Goal: Navigation & Orientation: Find specific page/section

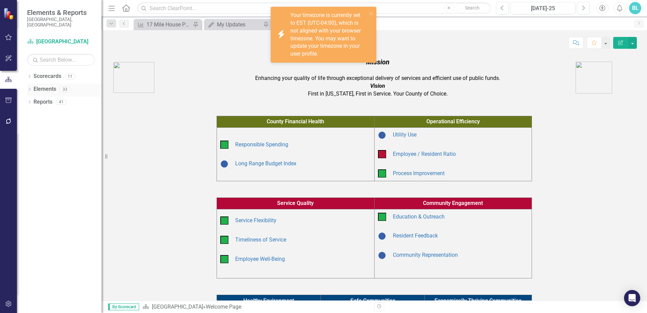
click at [30, 88] on icon "Dropdown" at bounding box center [29, 90] width 5 height 4
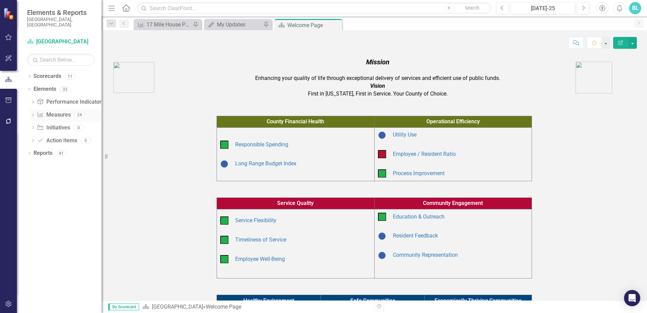
click at [34, 113] on icon at bounding box center [33, 114] width 2 height 3
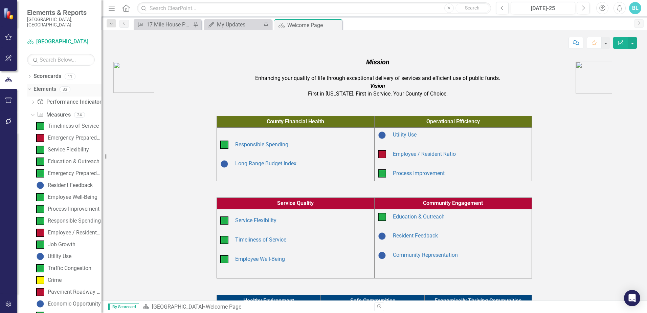
click at [31, 84] on div "Dropdown Elements 33" at bounding box center [64, 90] width 74 height 13
drag, startPoint x: 32, startPoint y: 97, endPoint x: 26, endPoint y: 83, distance: 15.3
click at [31, 101] on icon "Dropdown" at bounding box center [32, 103] width 5 height 4
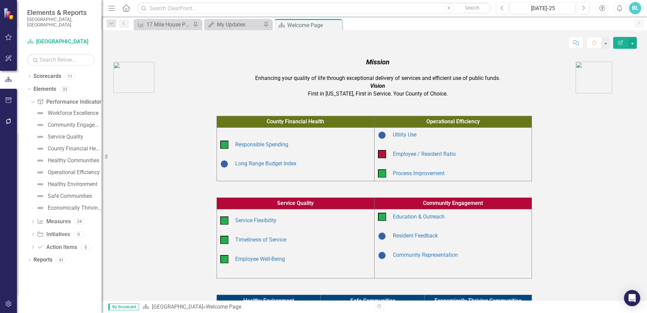
click at [30, 219] on div "Dropdown Performance Indicator Performance Indicators 9 Workforce Excellence Co…" at bounding box center [64, 175] width 74 height 158
click at [32, 220] on icon "Dropdown" at bounding box center [32, 222] width 5 height 4
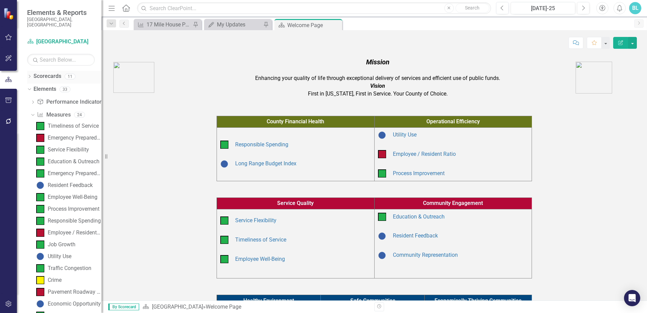
click at [29, 75] on icon "Dropdown" at bounding box center [29, 77] width 5 height 4
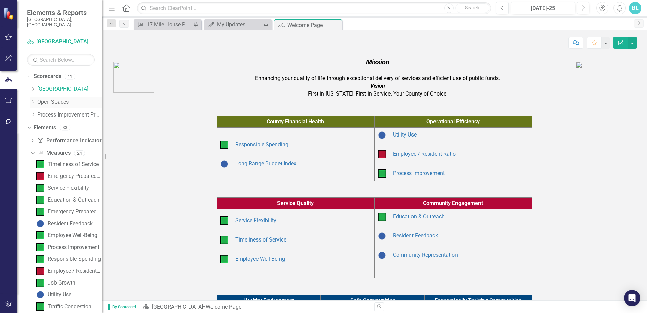
click at [36, 99] on div "Dropdown" at bounding box center [33, 102] width 7 height 6
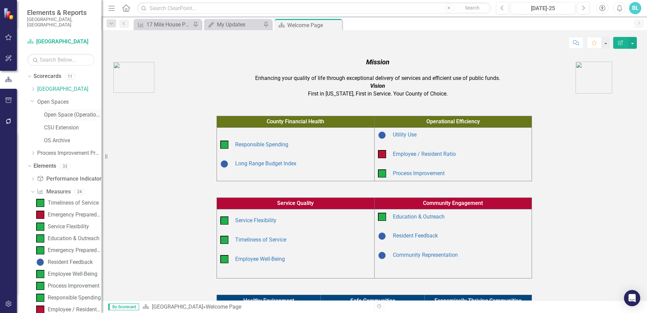
click at [58, 113] on div "Open Space (Operations)" at bounding box center [73, 114] width 58 height 11
click at [67, 111] on link "Open Space (Operations)" at bounding box center [73, 115] width 58 height 8
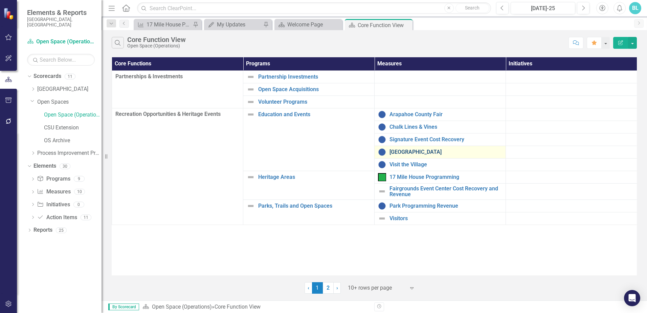
click at [400, 149] on link "[GEOGRAPHIC_DATA]" at bounding box center [446, 152] width 113 height 6
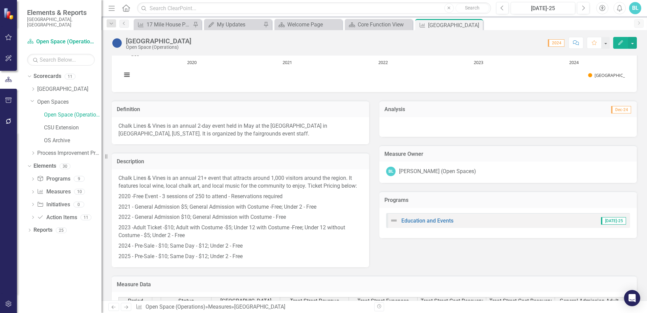
scroll to position [237, 0]
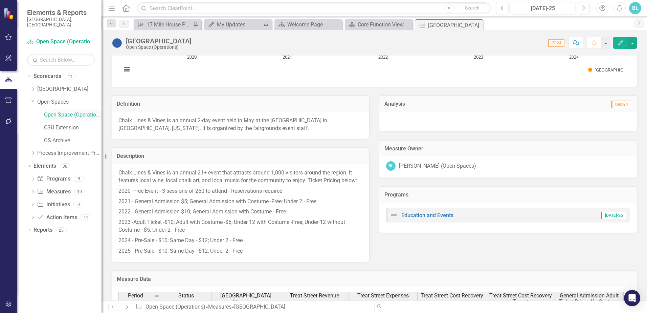
click at [49, 111] on link "Open Space (Operations)" at bounding box center [73, 115] width 58 height 8
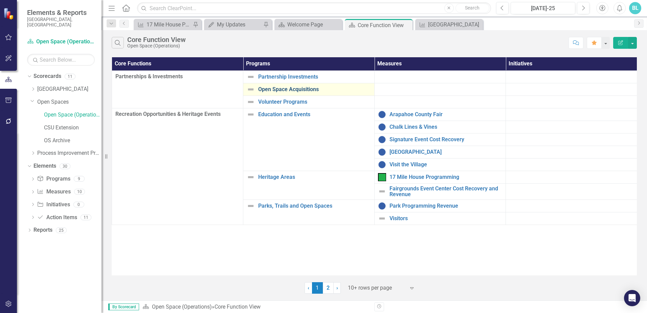
click at [284, 91] on link "Open Space Acquisitions" at bounding box center [314, 89] width 113 height 6
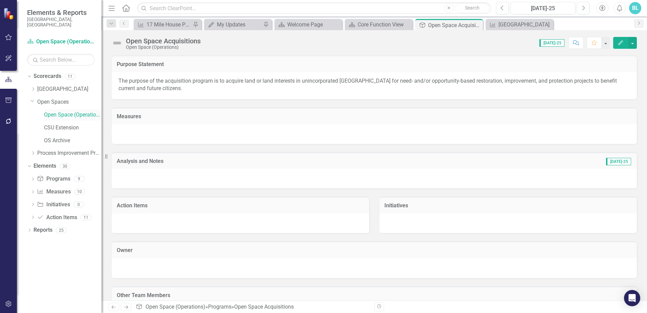
click at [47, 111] on link "Open Space (Operations)" at bounding box center [73, 115] width 58 height 8
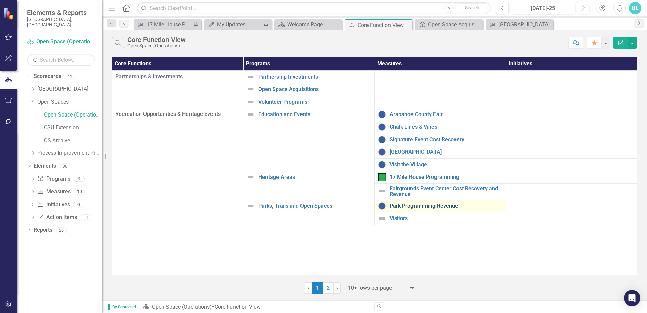
click at [421, 208] on link "Park Programming Revenue" at bounding box center [446, 206] width 113 height 6
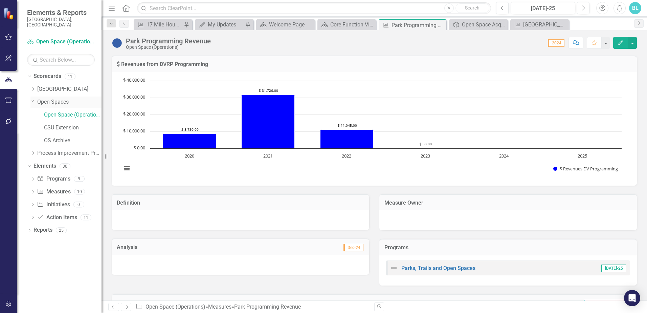
click at [61, 98] on link "Open Spaces" at bounding box center [69, 102] width 64 height 8
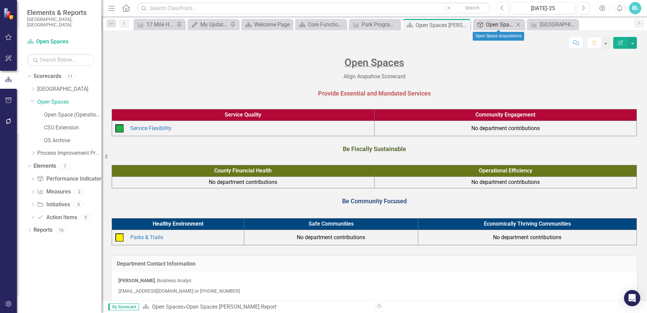
click at [512, 25] on div "Open Space Acquisitions" at bounding box center [500, 24] width 28 height 8
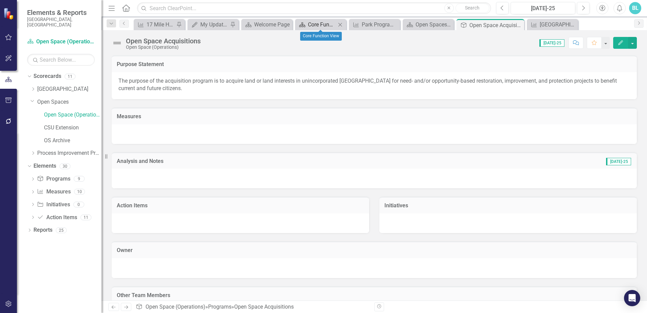
click at [321, 25] on div "Core Function View" at bounding box center [322, 24] width 28 height 8
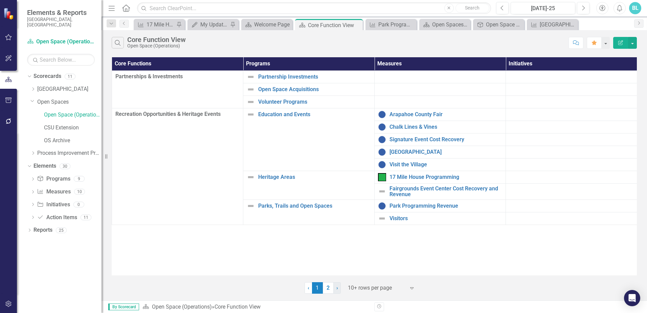
click at [338, 287] on link "› Next" at bounding box center [336, 288] width 7 height 12
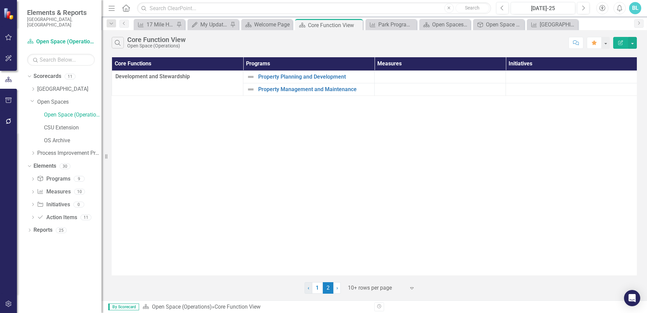
click at [310, 289] on link "‹ Previous" at bounding box center [309, 288] width 8 height 12
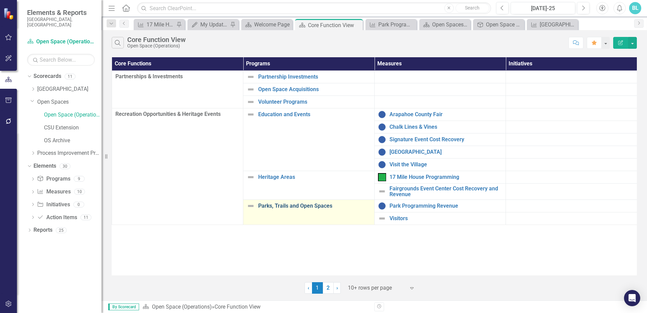
click at [293, 205] on link "Parks, Trails and Open Spaces" at bounding box center [314, 206] width 113 height 6
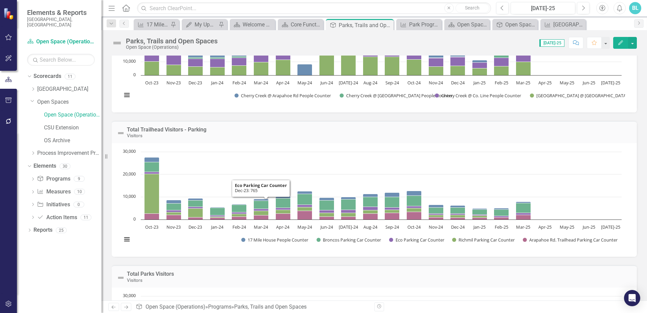
scroll to position [396, 0]
click at [43, 98] on link "Open Spaces" at bounding box center [69, 102] width 64 height 8
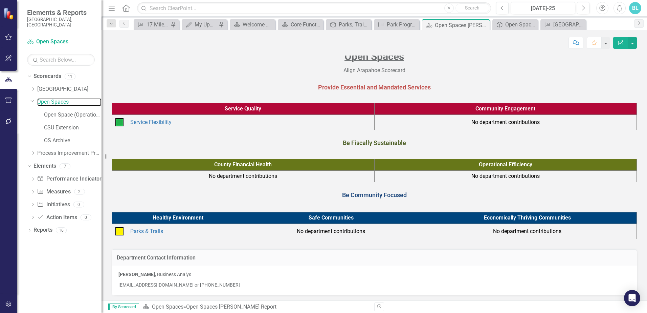
scroll to position [8, 0]
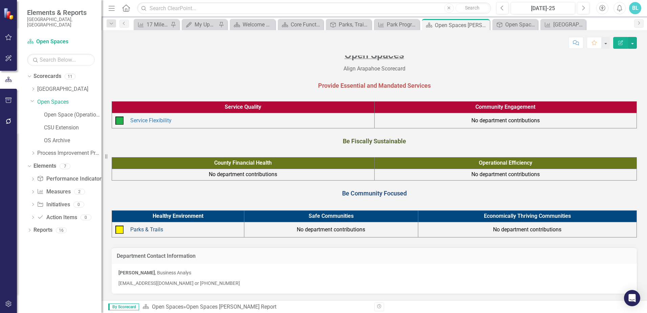
click at [149, 229] on link "Parks & Trails" at bounding box center [146, 229] width 33 height 6
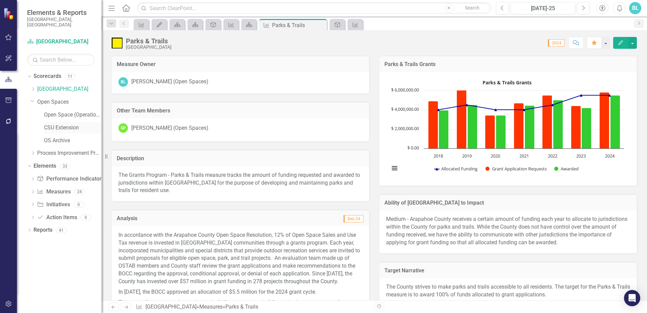
click at [72, 124] on link "CSU Extension" at bounding box center [73, 128] width 58 height 8
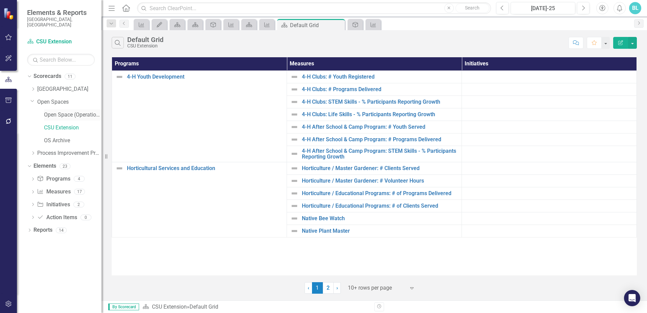
click at [59, 111] on link "Open Space (Operations)" at bounding box center [73, 115] width 58 height 8
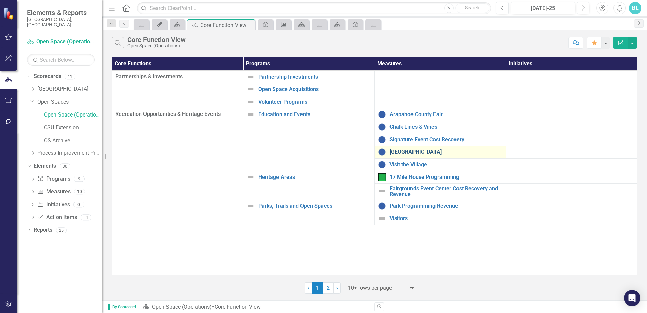
click at [402, 150] on link "[GEOGRAPHIC_DATA]" at bounding box center [446, 152] width 113 height 6
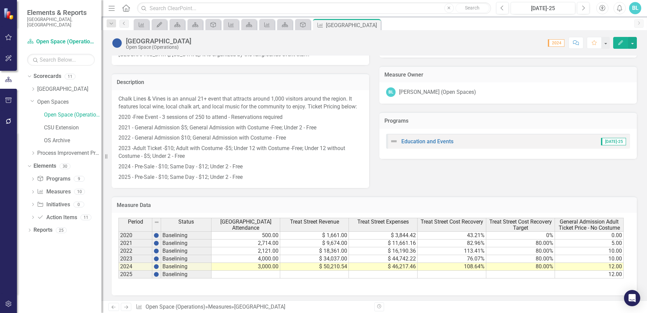
scroll to position [312, 0]
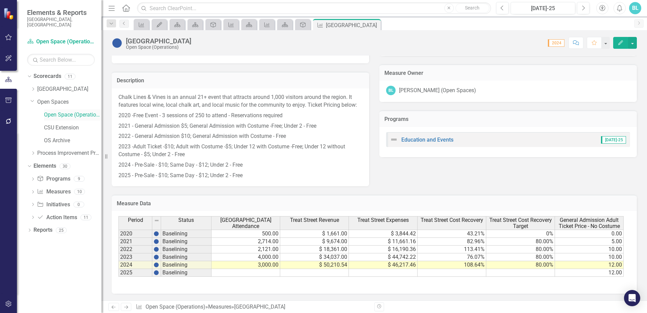
click at [56, 111] on link "Open Space (Operations)" at bounding box center [73, 115] width 58 height 8
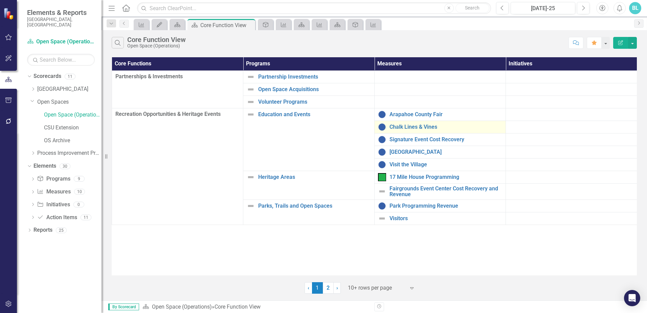
click at [419, 130] on div "Chalk Lines & Vines" at bounding box center [440, 127] width 124 height 8
click at [419, 129] on link "Chalk Lines & Vines" at bounding box center [446, 127] width 113 height 6
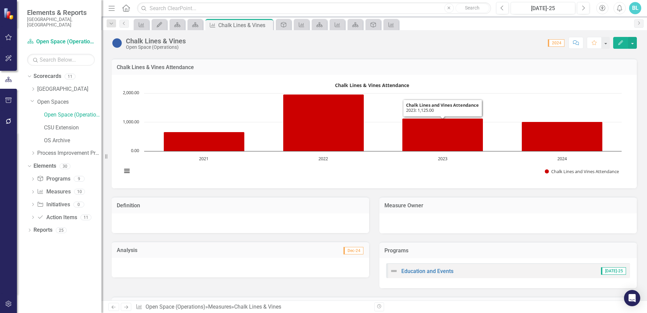
scroll to position [237, 0]
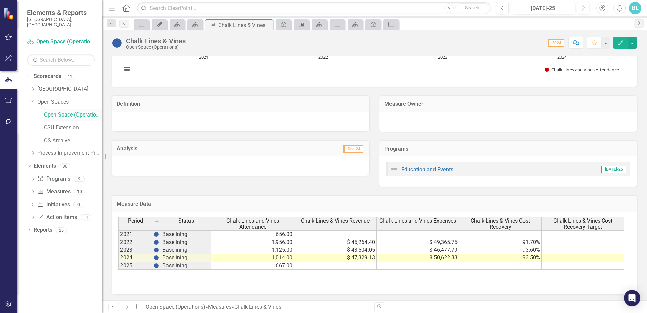
click at [74, 111] on link "Open Space (Operations)" at bounding box center [73, 115] width 58 height 8
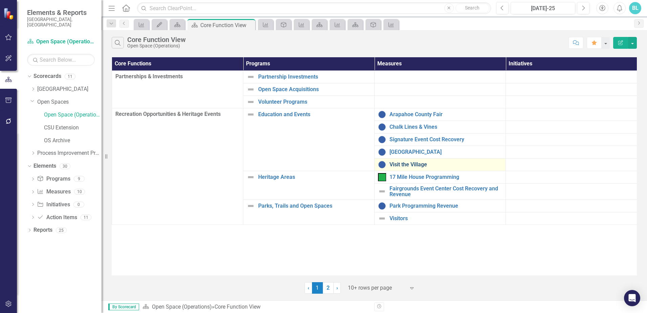
click at [415, 163] on link "Visit the Village" at bounding box center [446, 164] width 113 height 6
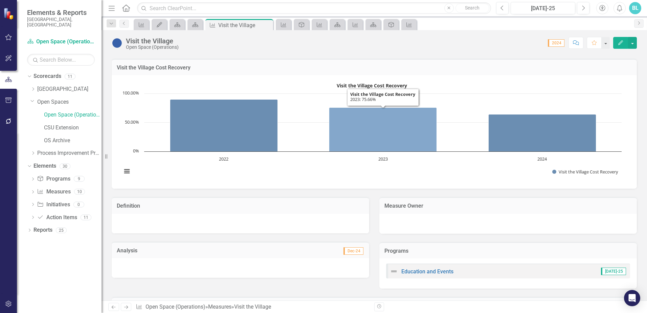
scroll to position [237, 0]
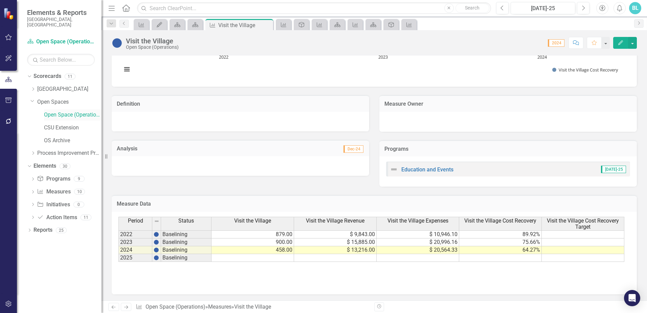
click at [78, 111] on link "Open Space (Operations)" at bounding box center [73, 115] width 58 height 8
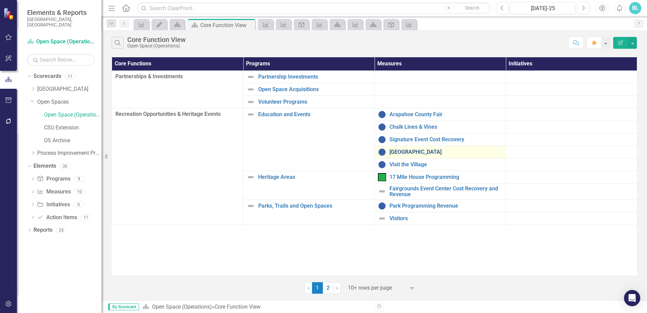
click at [418, 152] on link "[GEOGRAPHIC_DATA]" at bounding box center [446, 152] width 113 height 6
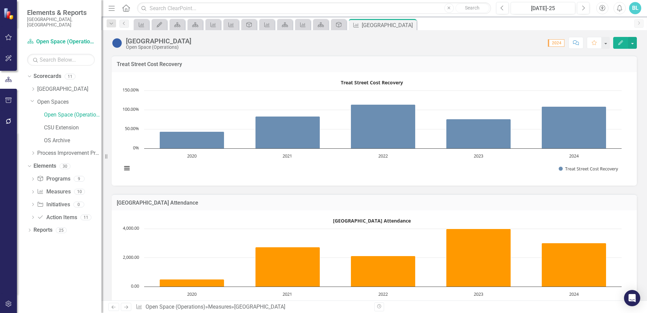
scroll to position [34, 0]
